Goal: Obtain resource: Obtain resource

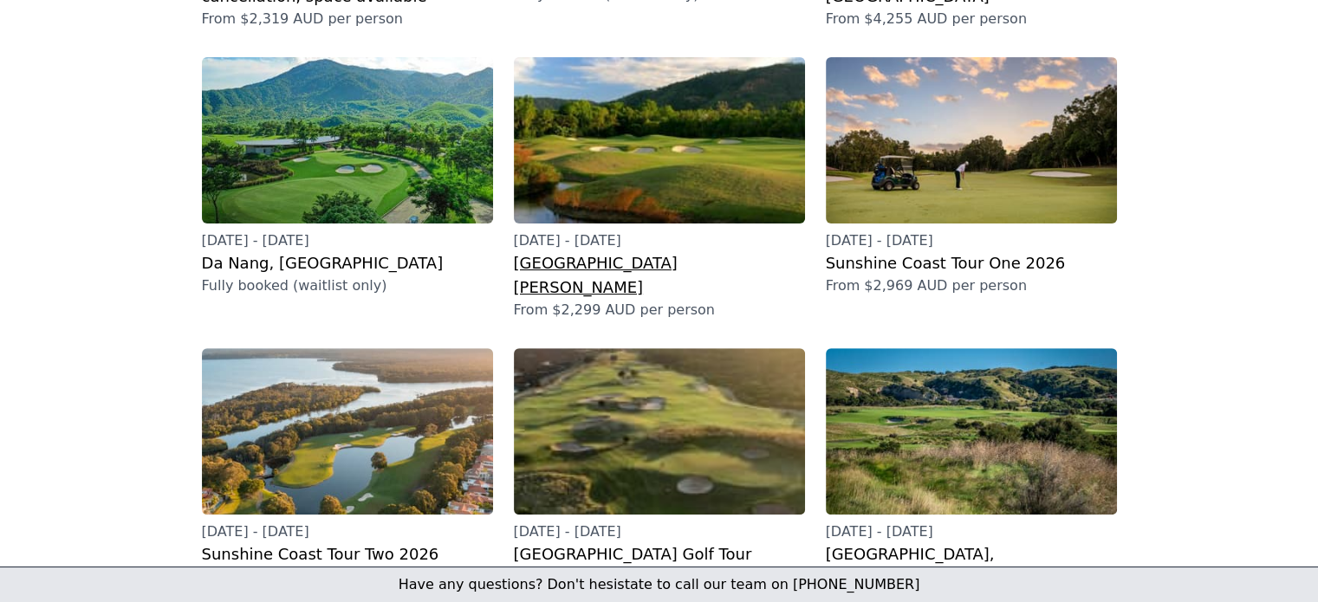
scroll to position [151, 0]
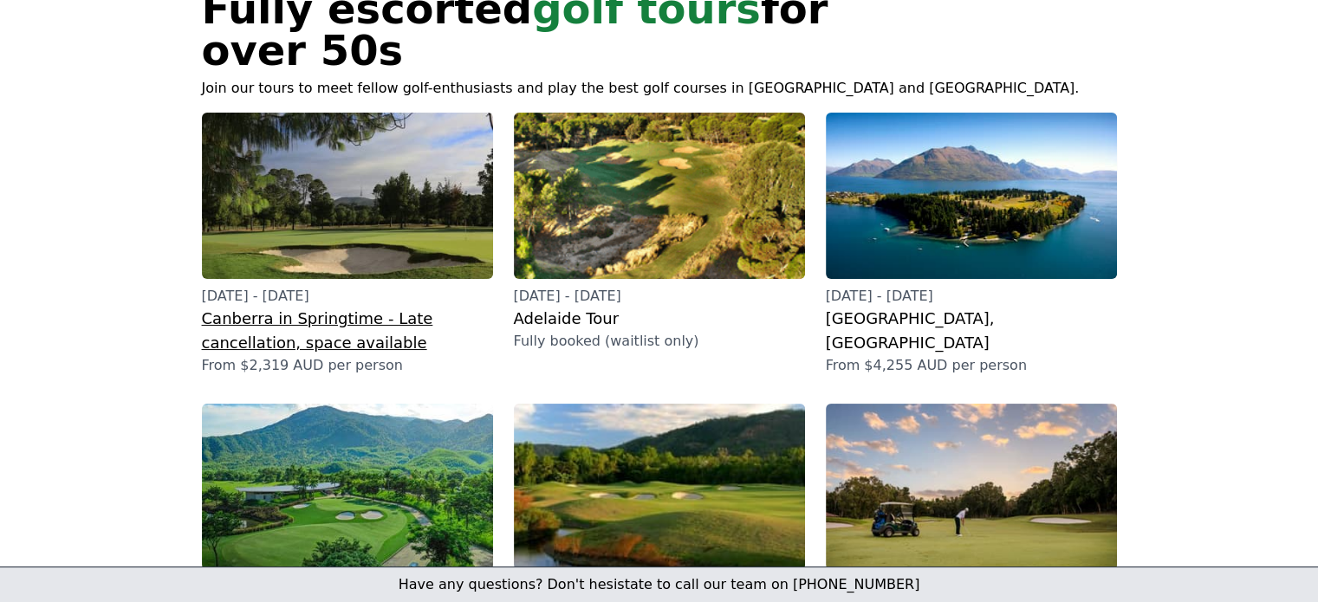
click at [262, 307] on h2 "Canberra in Springtime - Late cancellation, space available" at bounding box center [347, 331] width 291 height 49
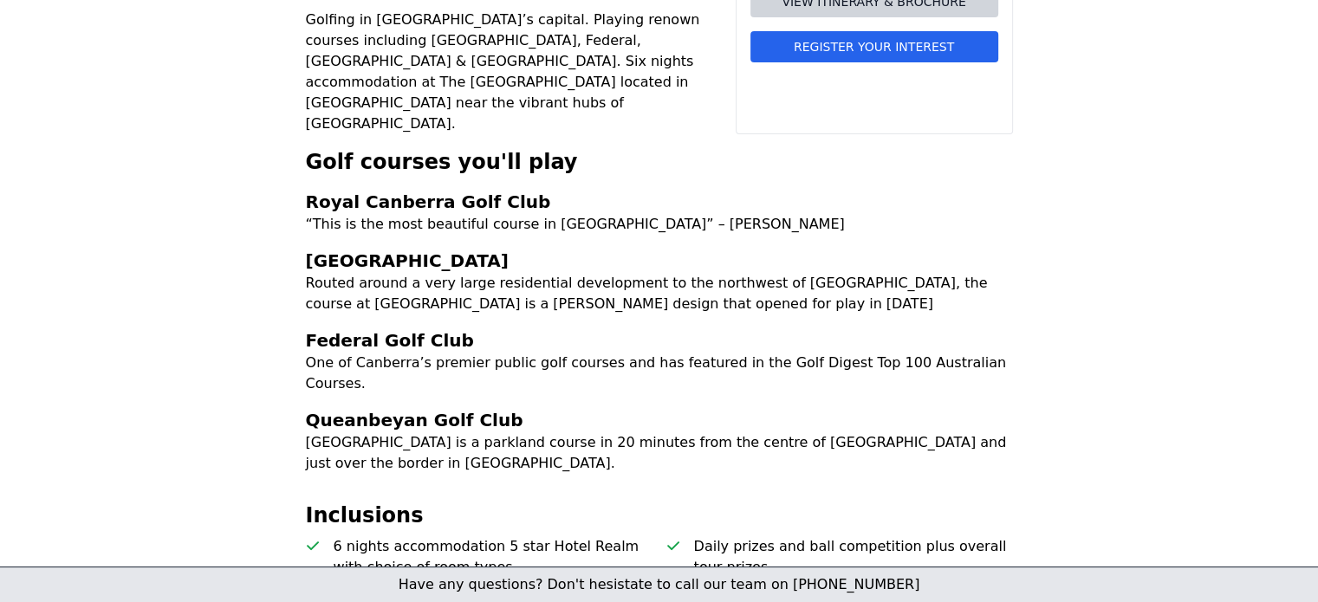
scroll to position [260, 0]
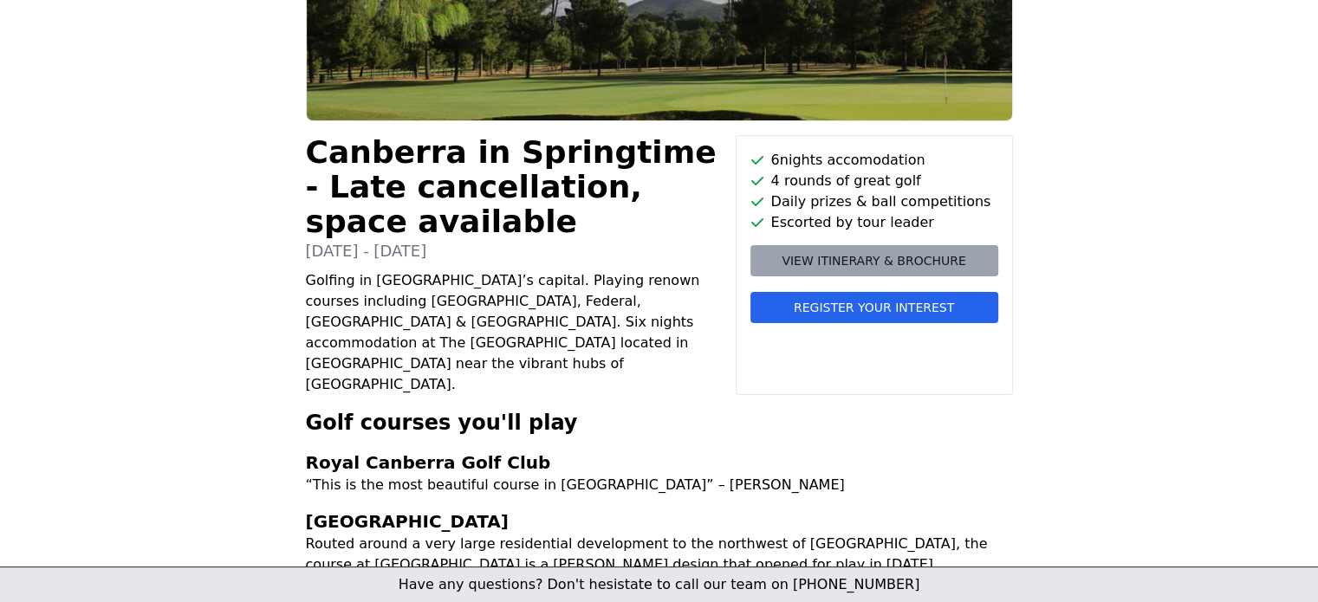
click at [846, 259] on span "View itinerary & brochure" at bounding box center [874, 260] width 184 height 17
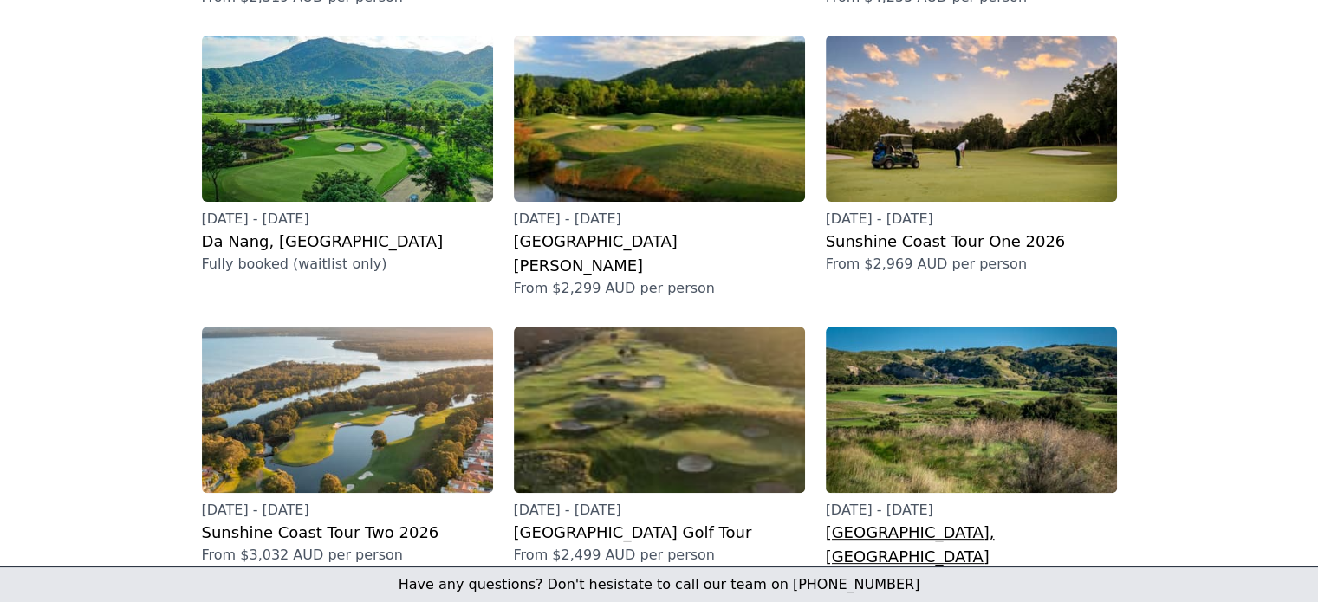
scroll to position [520, 0]
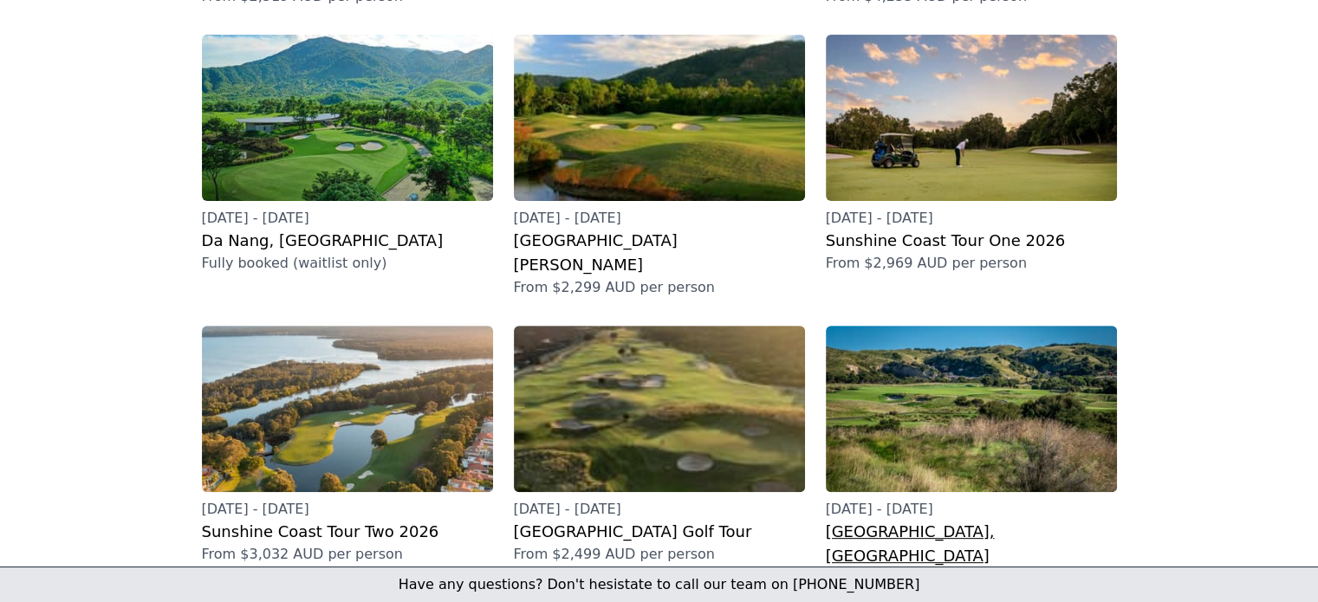
click at [884, 520] on h2 "[GEOGRAPHIC_DATA], [GEOGRAPHIC_DATA]" at bounding box center [971, 544] width 291 height 49
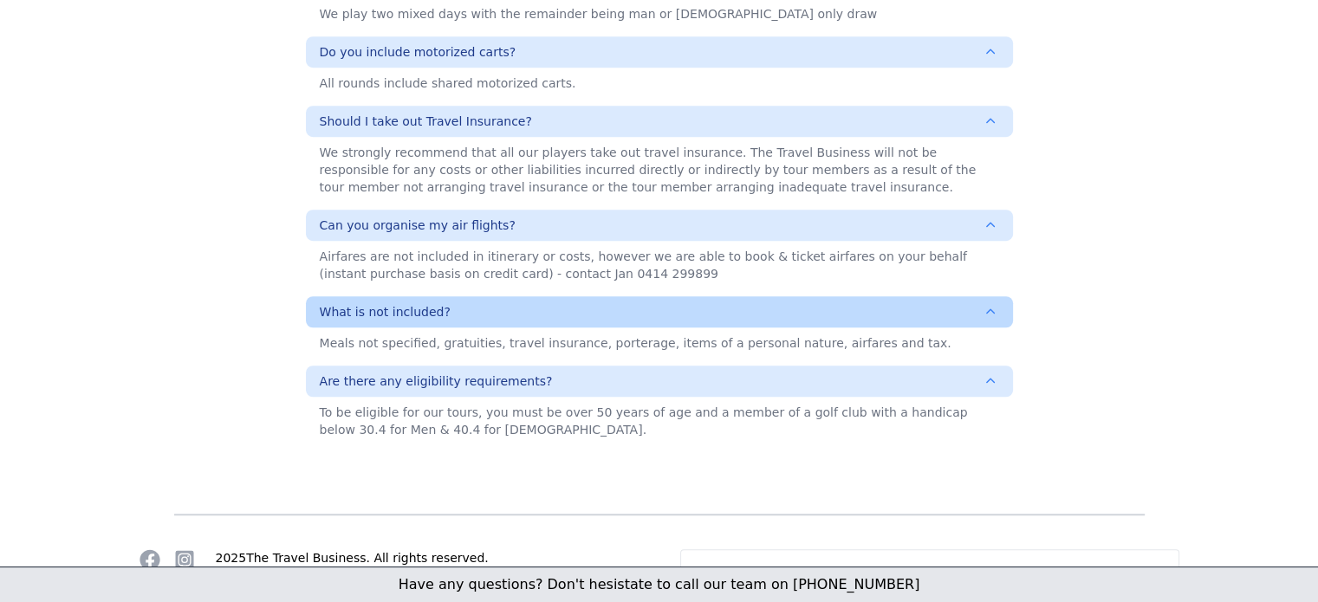
scroll to position [1210, 0]
